Goal: Task Accomplishment & Management: Manage account settings

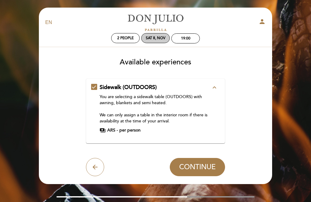
click at [156, 38] on div "Sat 8, Nov" at bounding box center [156, 38] width 20 height 5
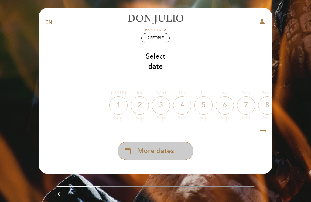
click at [163, 150] on span "More dates" at bounding box center [155, 151] width 37 height 10
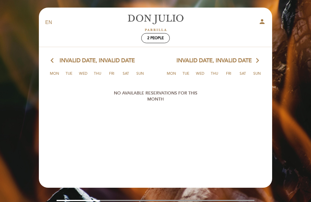
click at [258, 58] on icon "arrow_forward_ios" at bounding box center [256, 61] width 5 height 8
click at [255, 60] on icon "arrow_forward_ios" at bounding box center [256, 61] width 5 height 8
click at [50, 15] on div "EN ES PT [PERSON_NAME] person" at bounding box center [155, 22] width 229 height 21
click at [251, 59] on span "Invalid date, Invalid date" at bounding box center [213, 61] width 75 height 8
click at [258, 60] on icon "arrow_forward_ios" at bounding box center [256, 61] width 5 height 8
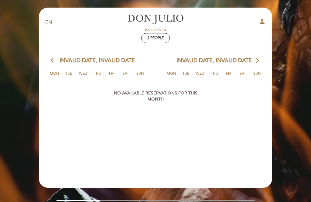
click at [254, 86] on calendar-double "arrow_back_ios Invalid date, Invalid date arrow_forward_ios Mon Tue Wed Thu Fri…" at bounding box center [156, 111] width 234 height 109
click at [48, 21] on select "EN ES PT" at bounding box center [48, 22] width 7 height 7
click at [263, 25] on button "person" at bounding box center [261, 22] width 7 height 9
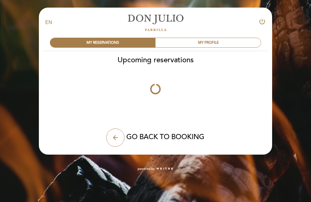
click at [264, 21] on icon "power_settings_new" at bounding box center [261, 21] width 7 height 7
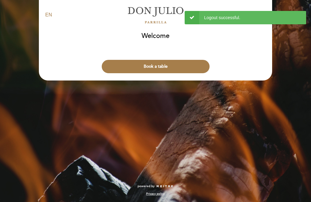
click at [170, 64] on button "Book a table" at bounding box center [156, 66] width 108 height 13
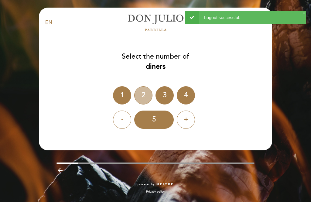
click at [147, 93] on div "2" at bounding box center [143, 95] width 18 height 18
